Goal: Information Seeking & Learning: Learn about a topic

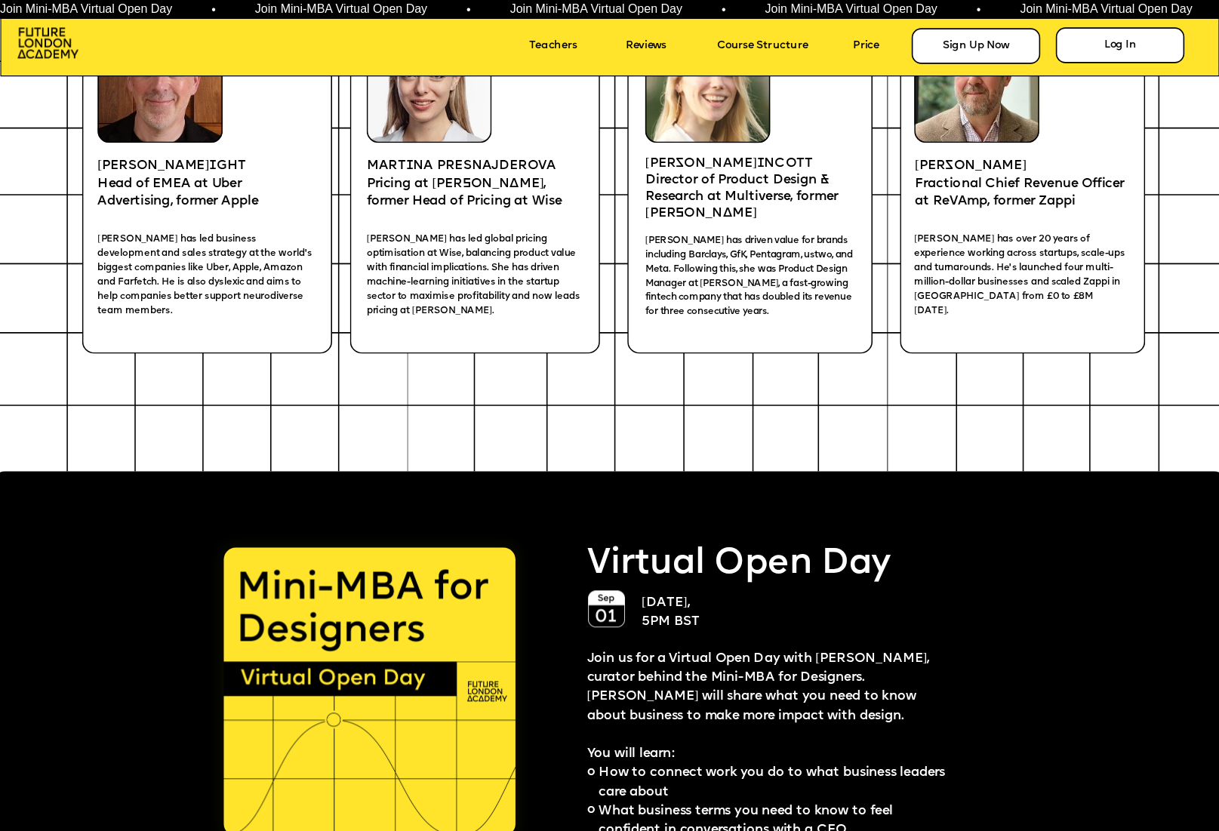
scroll to position [2760, 0]
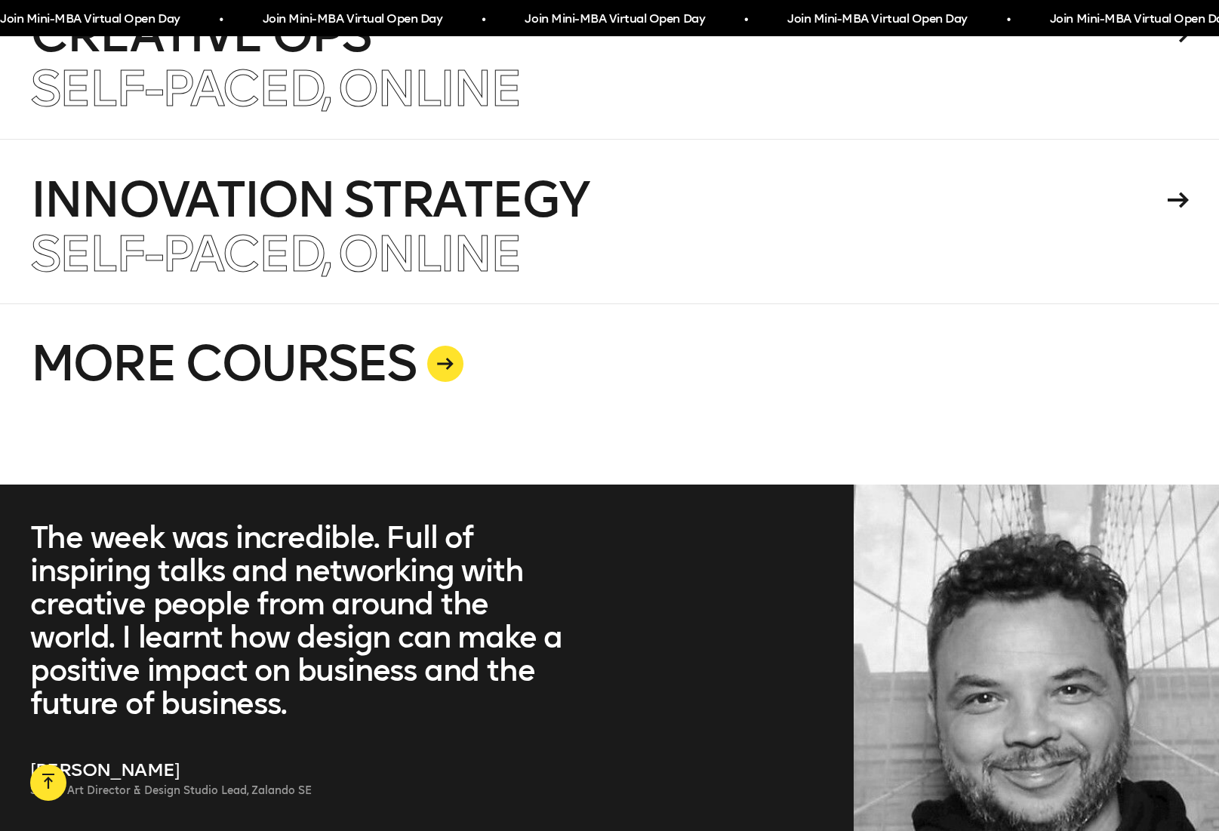
scroll to position [4128, 0]
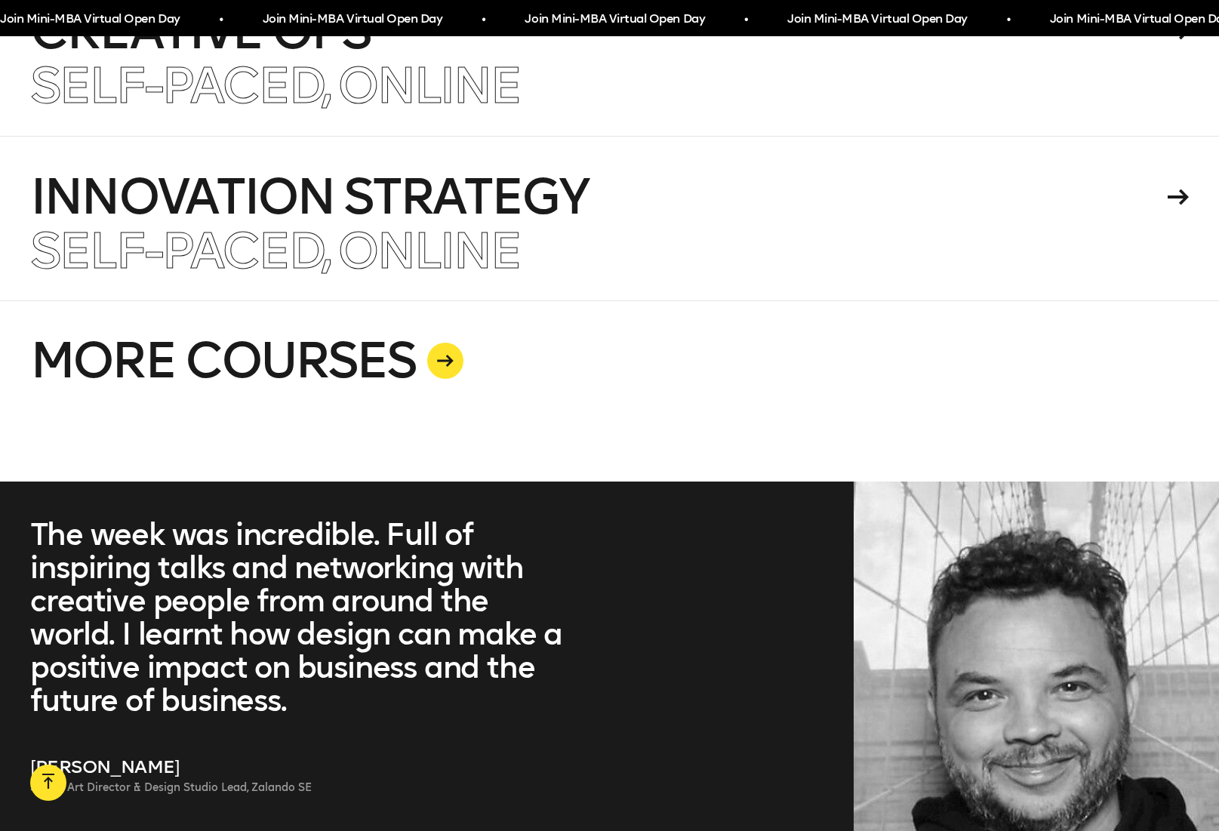
click at [342, 368] on link "MORE COURSES" at bounding box center [609, 390] width 1158 height 181
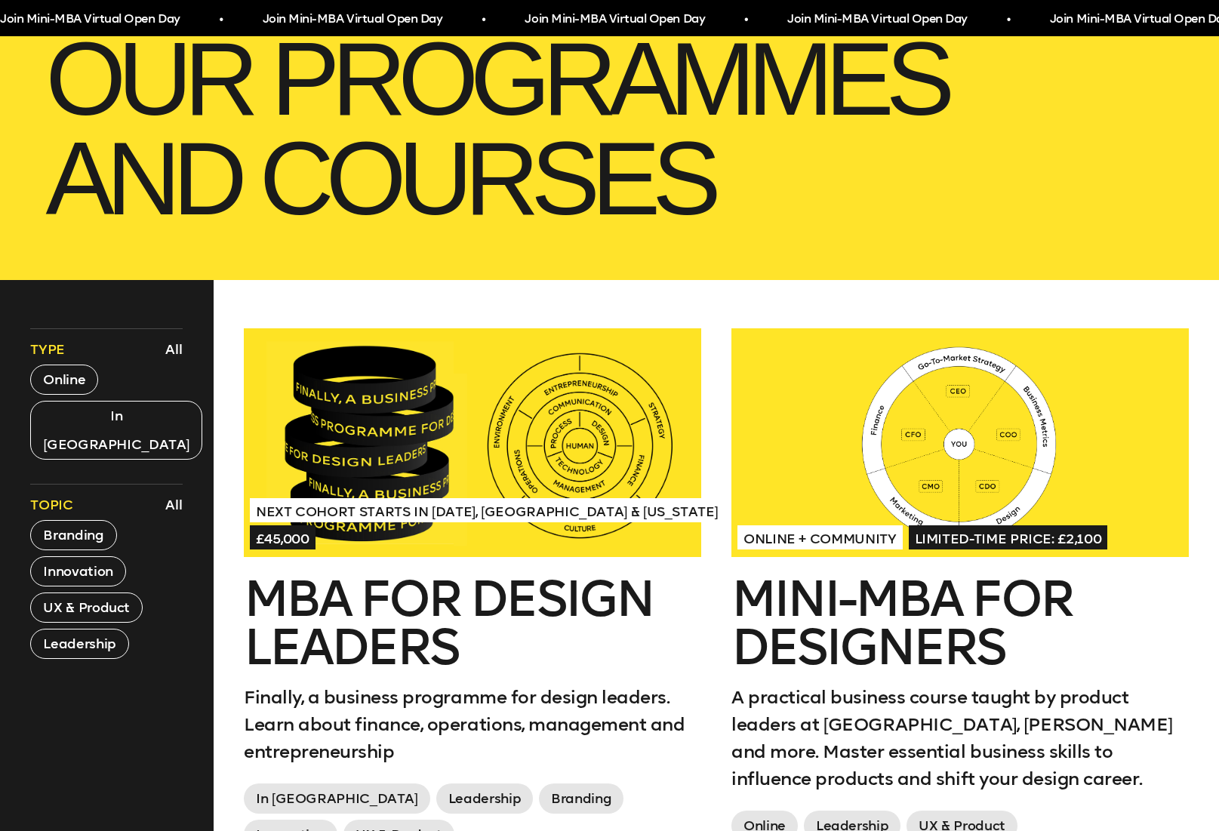
scroll to position [389, 0]
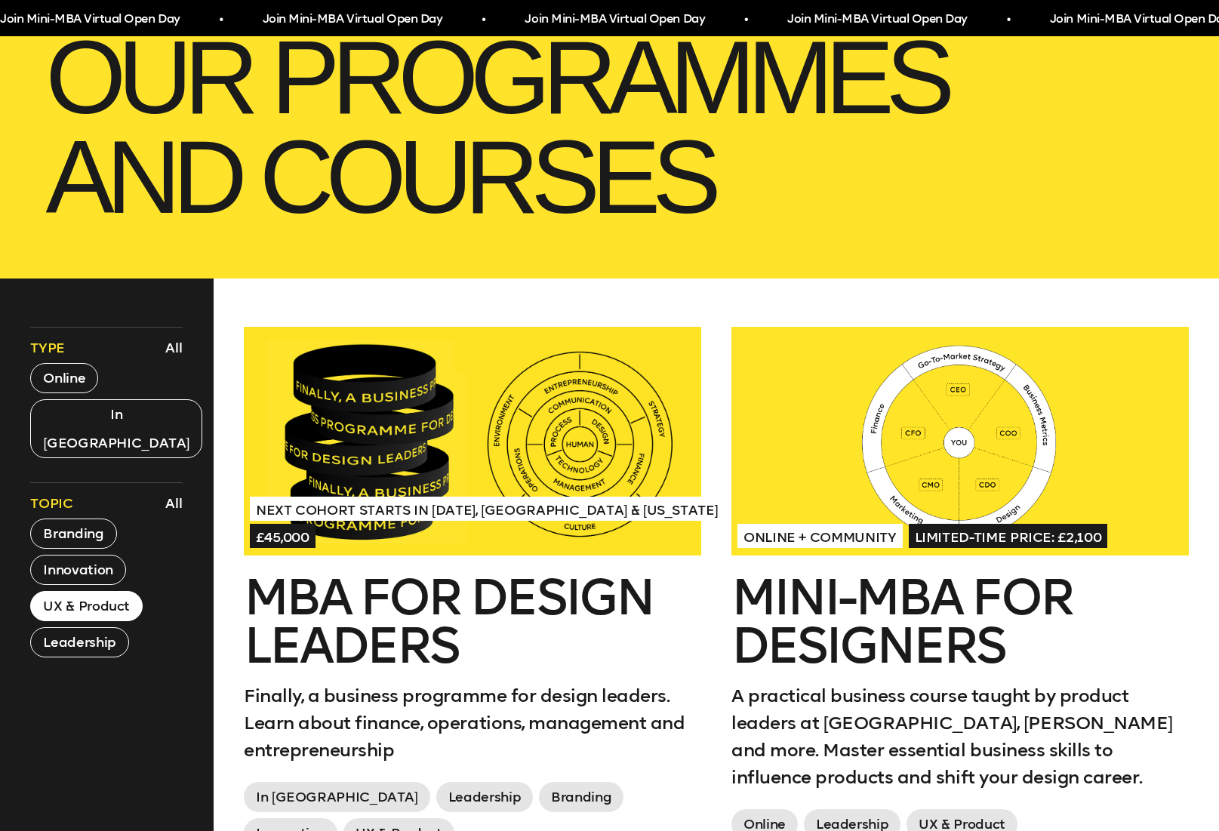
click at [91, 591] on button "UX & Product" at bounding box center [86, 606] width 112 height 30
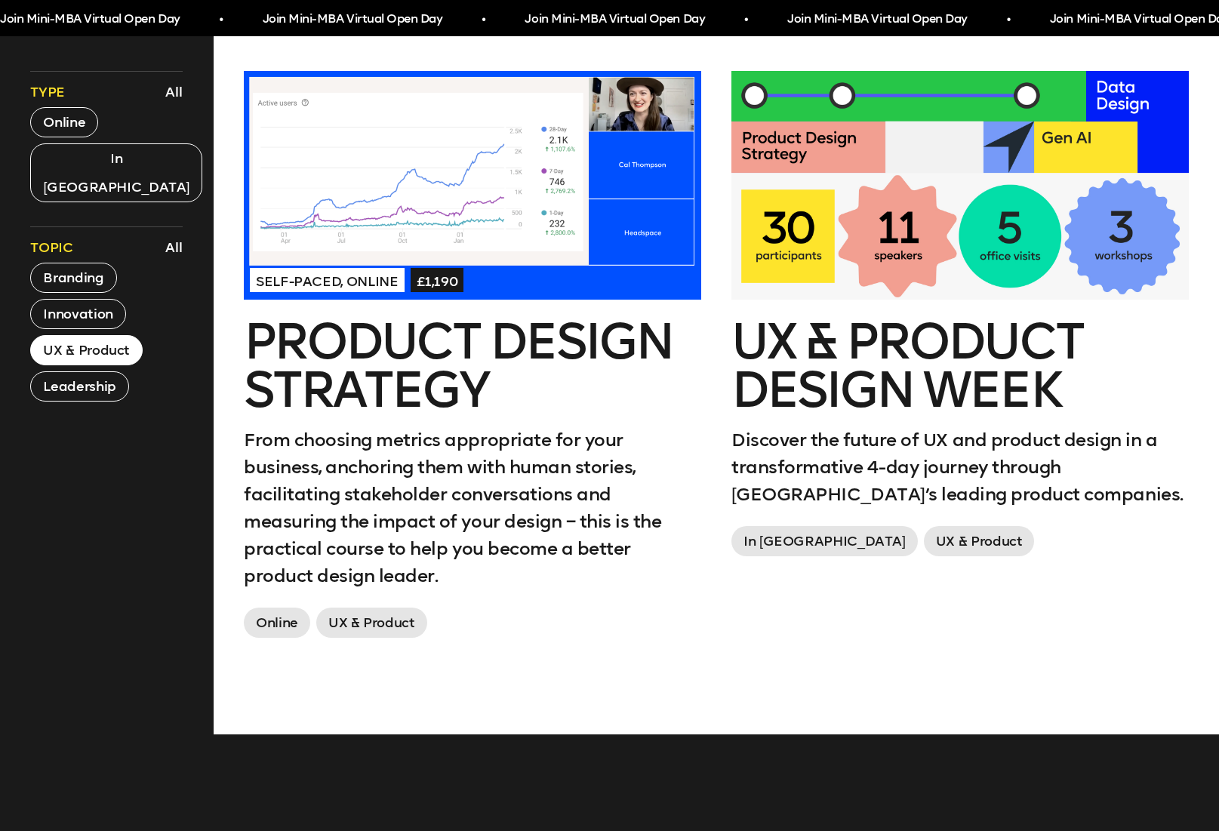
scroll to position [636, 0]
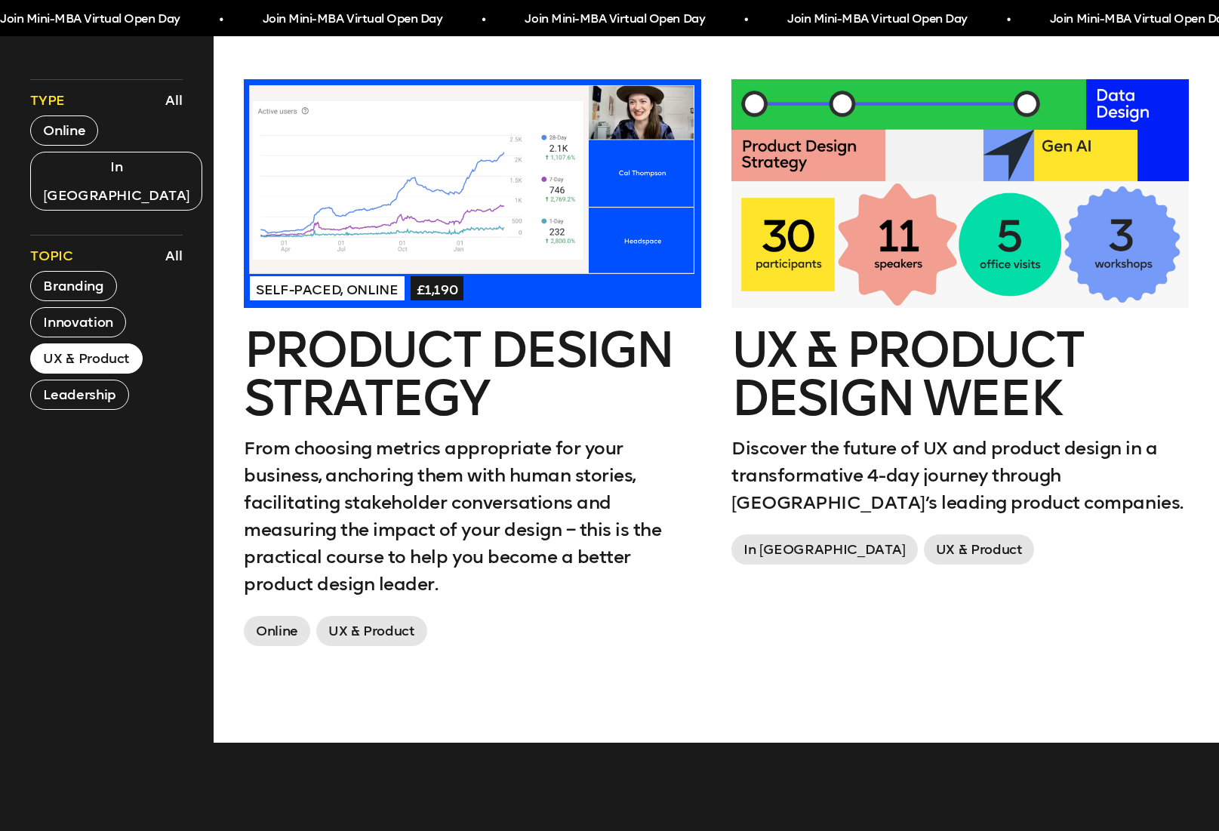
click at [878, 387] on h2 "UX & Product Design Week" at bounding box center [959, 374] width 457 height 97
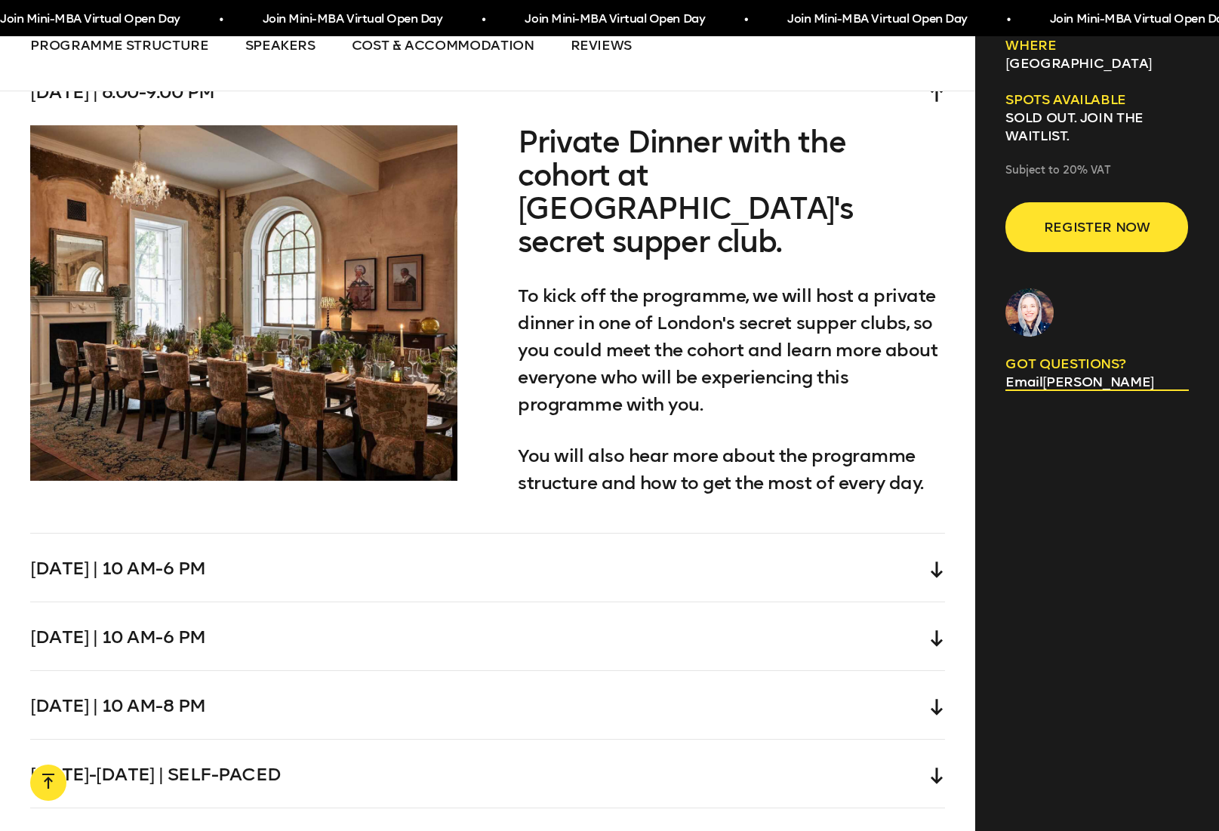
scroll to position [4515, 0]
